Goal: Transaction & Acquisition: Purchase product/service

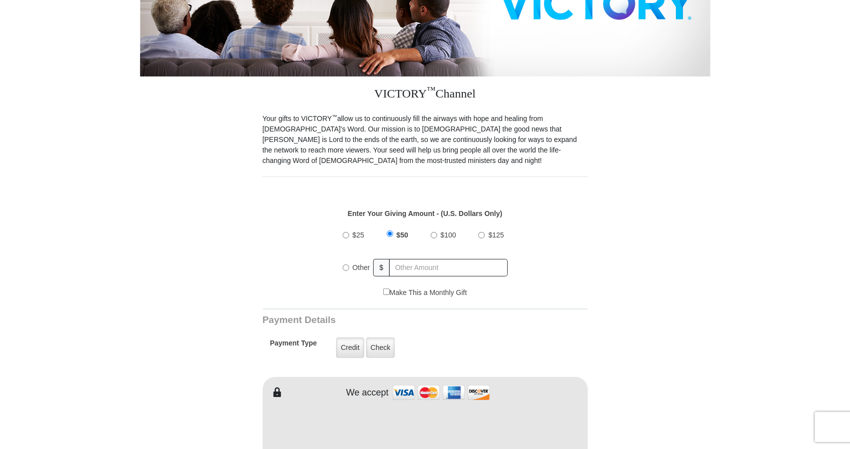
drag, startPoint x: 345, startPoint y: 256, endPoint x: 377, endPoint y: 255, distance: 32.5
click at [345, 265] on input "Other" at bounding box center [346, 268] width 7 height 7
radio input "true"
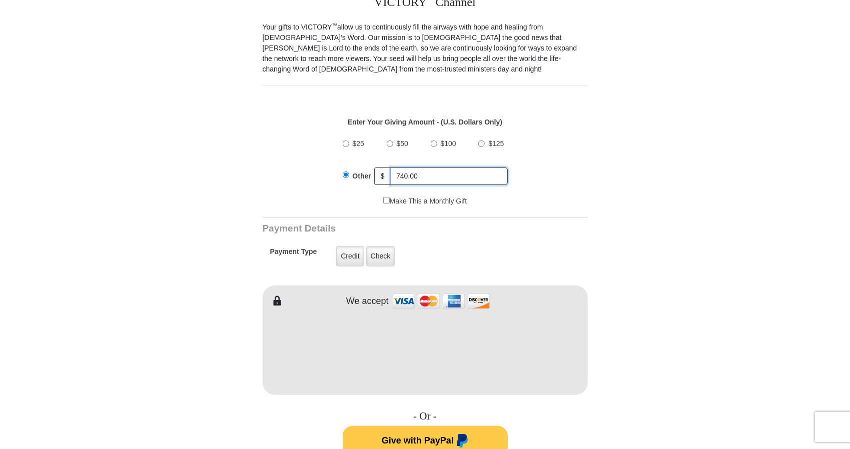
scroll to position [300, 0]
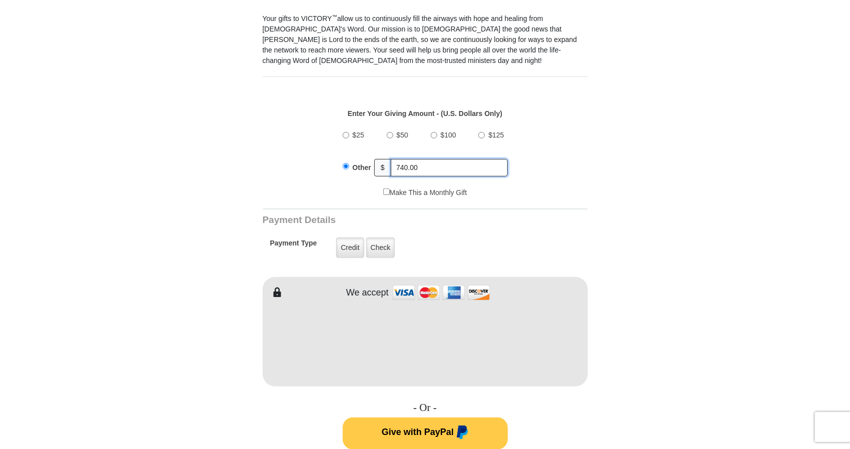
type input "740.00"
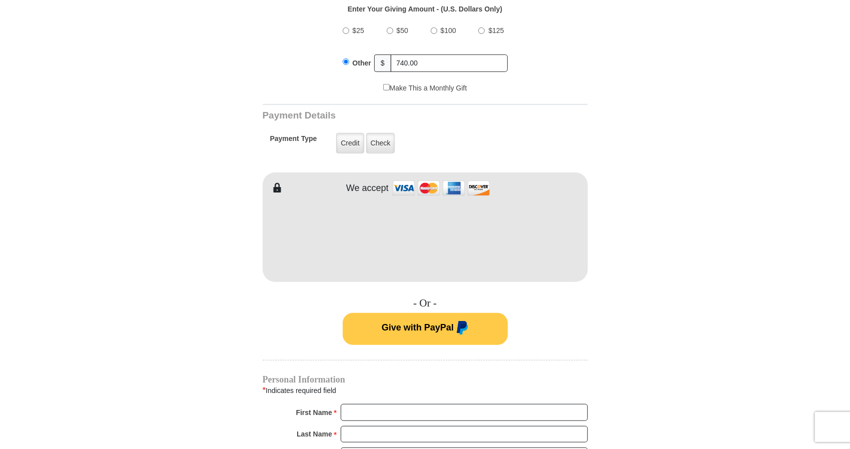
scroll to position [450, 0]
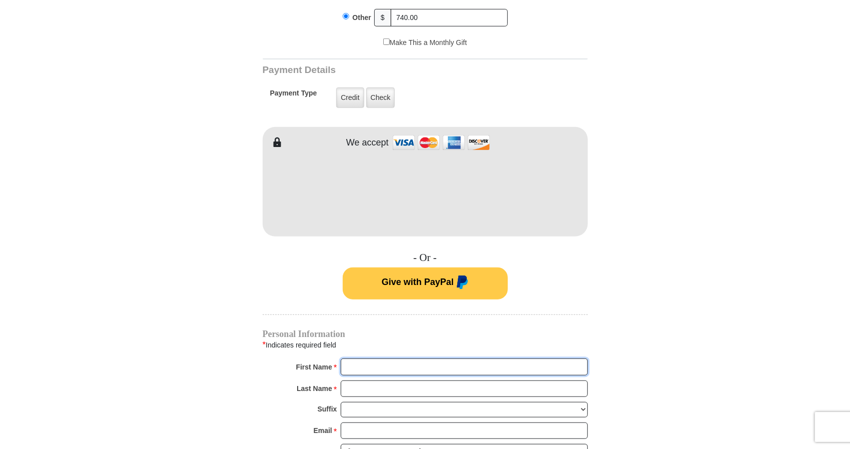
click at [401, 359] on input "First Name *" at bounding box center [464, 367] width 247 height 17
type input "[PERSON_NAME]"
click at [369, 381] on input "Last Name *" at bounding box center [464, 389] width 247 height 17
type input "[PERSON_NAME]"
click at [361, 423] on input "Email *" at bounding box center [464, 431] width 247 height 17
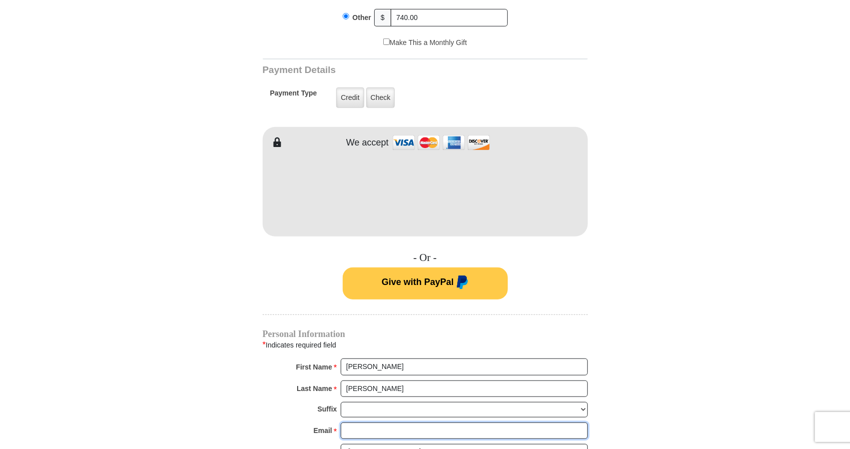
type input "[EMAIL_ADDRESS][DOMAIN_NAME]"
type input "[STREET_ADDRESS][PERSON_NAME][PERSON_NAME]"
type input "Canal Winchester"
select select "OH"
type input "43110"
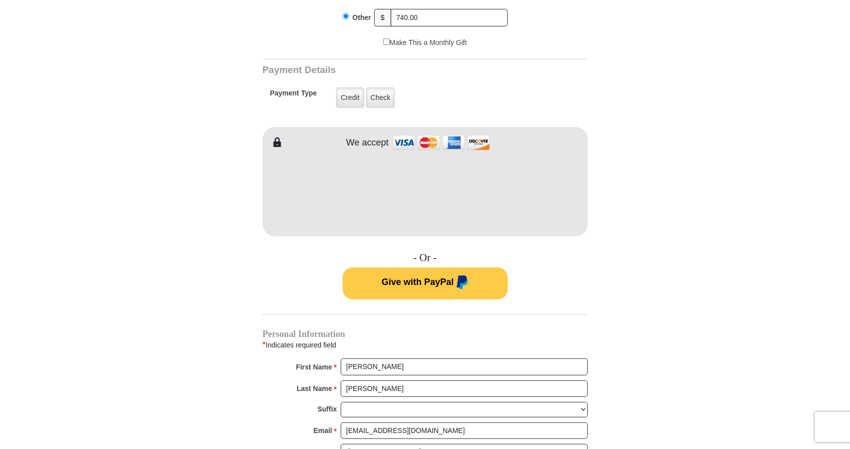
type input "6146042398"
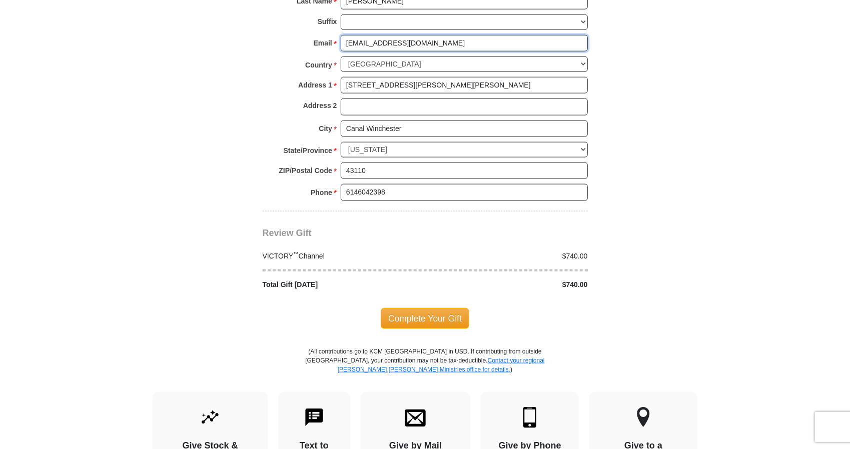
scroll to position [850, 0]
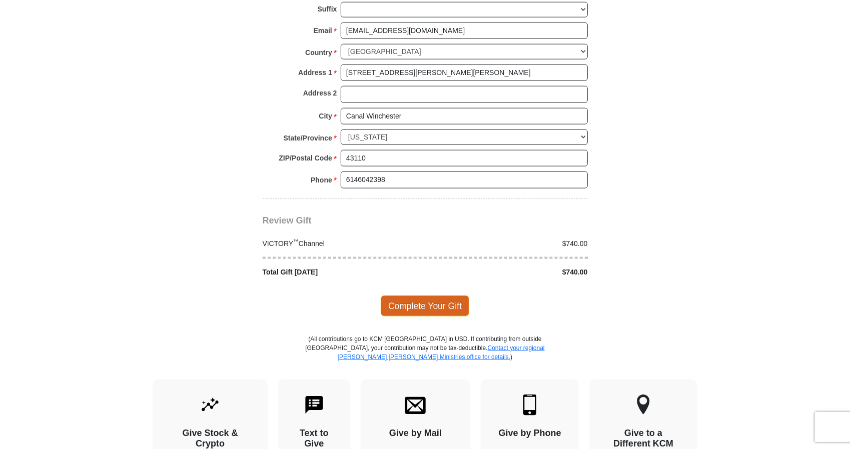
click at [437, 296] on span "Complete Your Gift" at bounding box center [425, 306] width 89 height 21
